Goal: Task Accomplishment & Management: Manage account settings

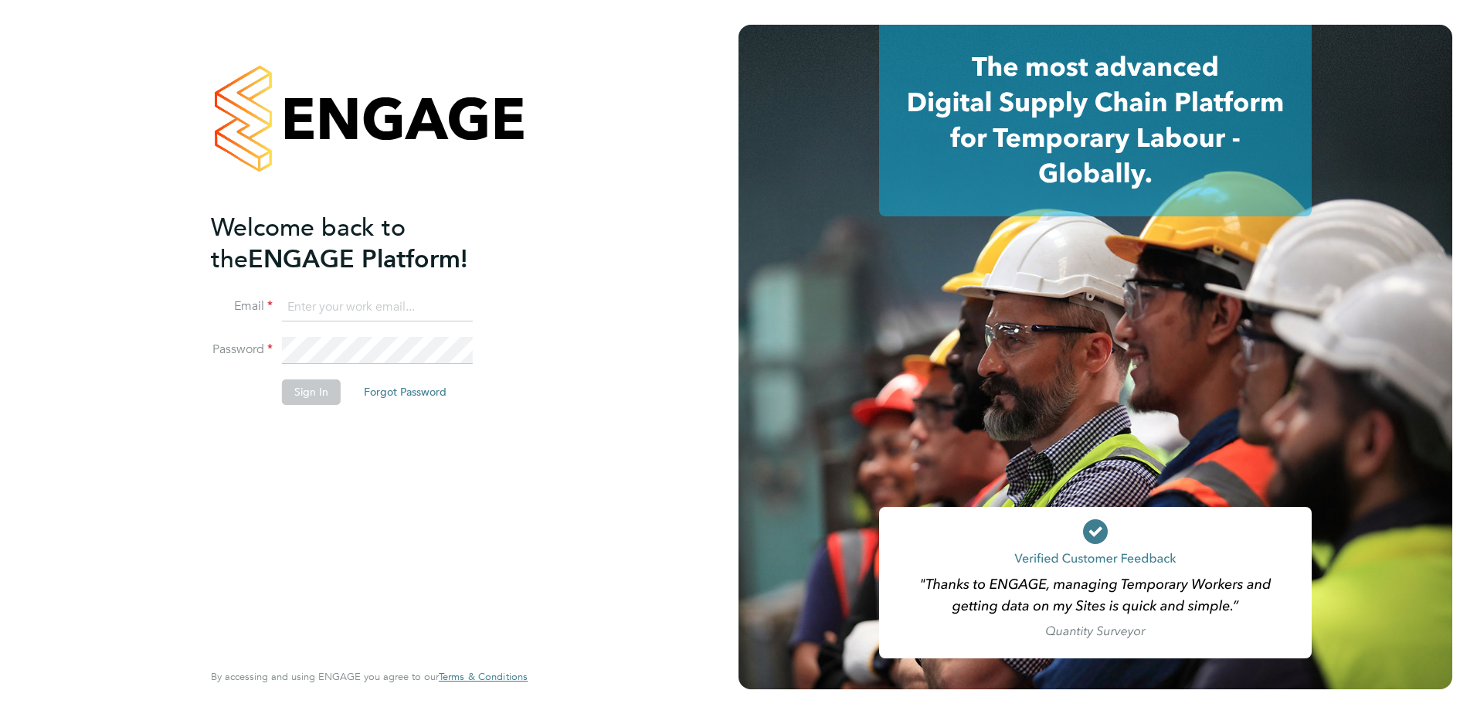
type input "[PERSON_NAME][EMAIL_ADDRESS][PERSON_NAME][DOMAIN_NAME]"
click at [297, 390] on button "Sign In" at bounding box center [311, 391] width 59 height 25
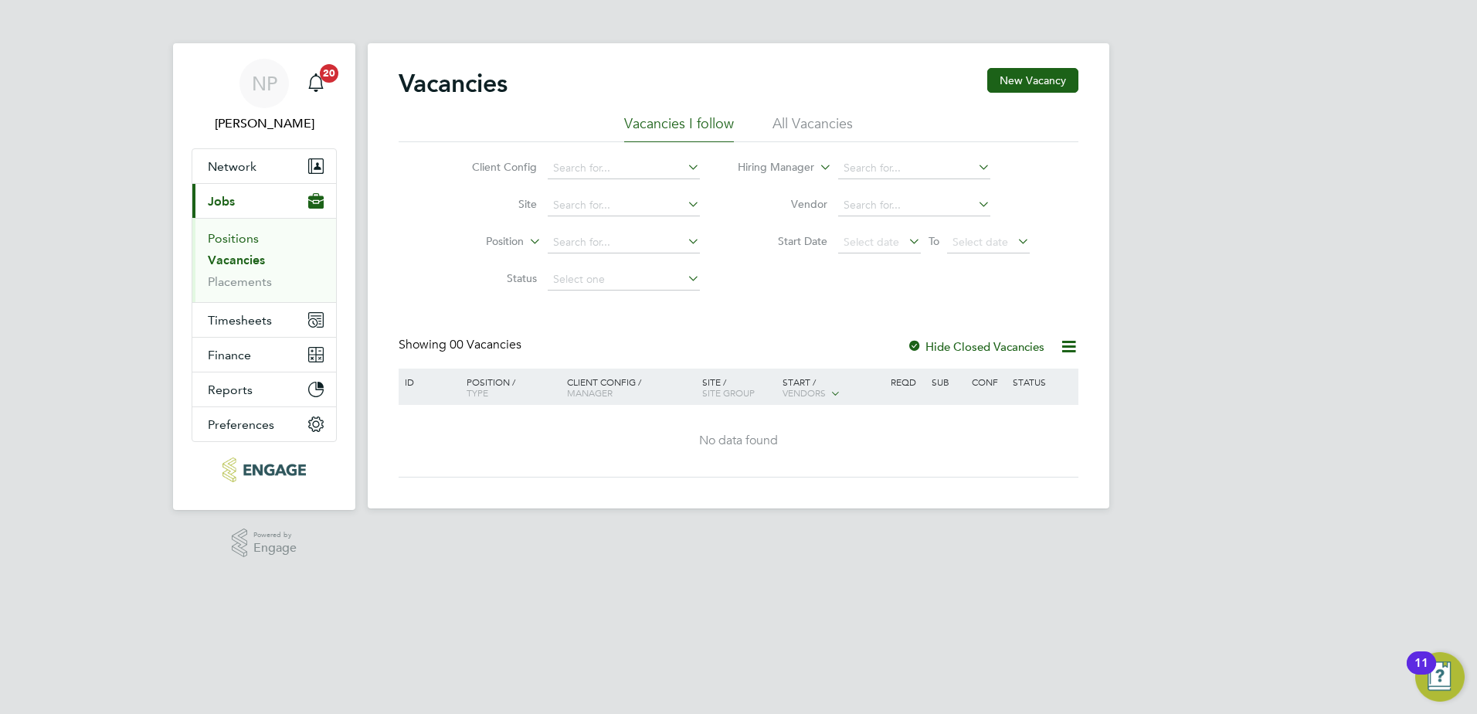
click at [229, 240] on link "Positions" at bounding box center [233, 238] width 51 height 15
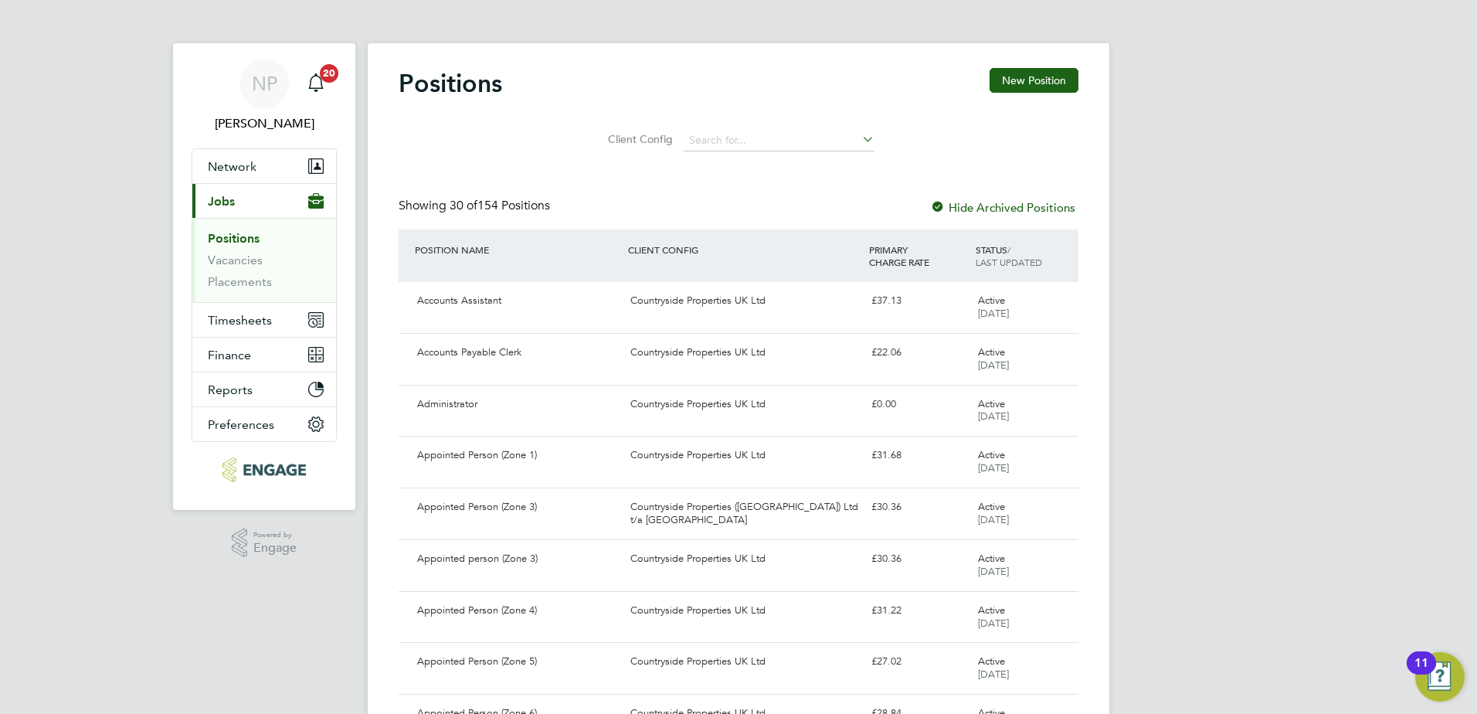
drag, startPoint x: 67, startPoint y: 135, endPoint x: 101, endPoint y: 110, distance: 42.5
